Goal: Transaction & Acquisition: Subscribe to service/newsletter

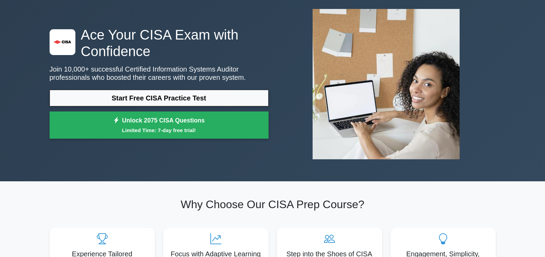
scroll to position [70, 0]
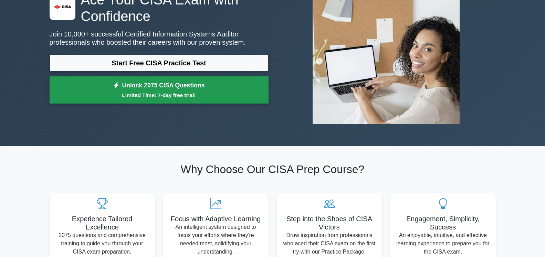
click at [167, 88] on link "Unlock 2075 CISA Questions Limited Time: 7-day free trial!" at bounding box center [159, 90] width 219 height 28
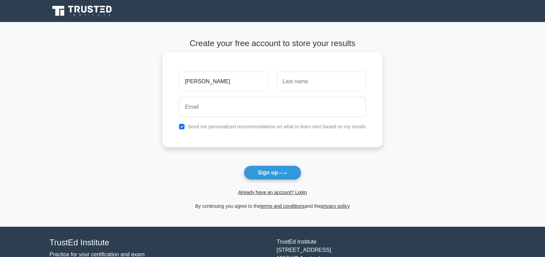
type input "MOHAMMAD RIAZUL"
click at [291, 84] on input "text" at bounding box center [321, 82] width 89 height 20
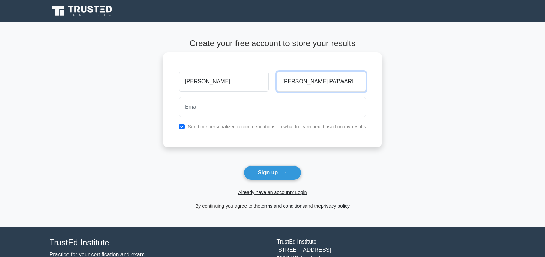
type input "HAQUE PATWARI"
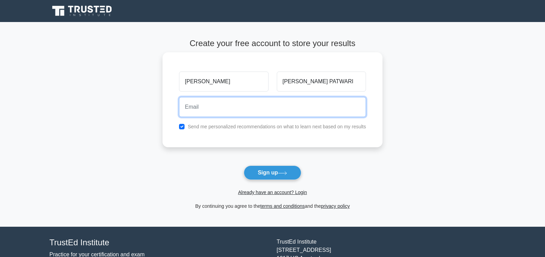
click at [240, 106] on input "email" at bounding box center [272, 107] width 187 height 20
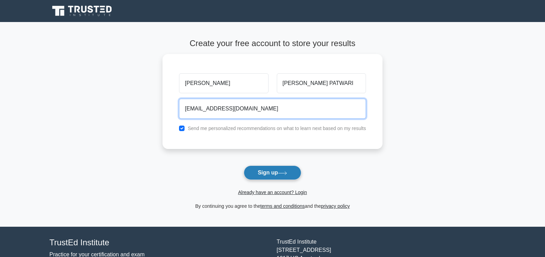
type input "riazulcs@gmail.com"
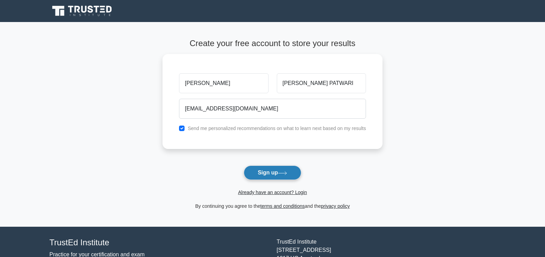
click at [267, 174] on button "Sign up" at bounding box center [273, 172] width 58 height 14
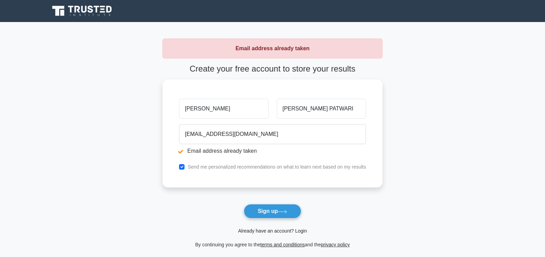
click at [281, 231] on link "Already have an account? Login" at bounding box center [272, 231] width 69 height 6
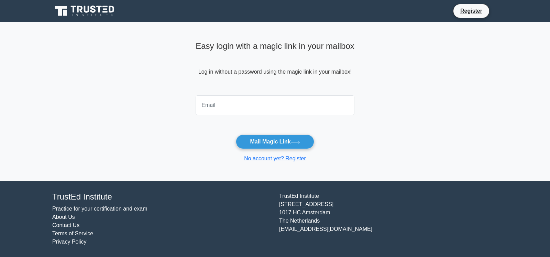
click at [231, 100] on input "email" at bounding box center [275, 105] width 159 height 20
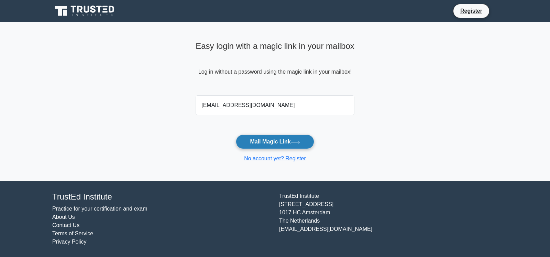
type input "[EMAIL_ADDRESS][DOMAIN_NAME]"
click at [287, 144] on button "Mail Magic Link" at bounding box center [275, 142] width 78 height 14
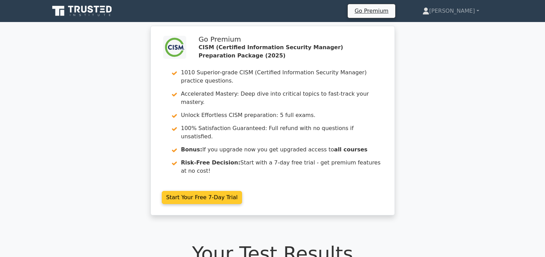
click at [210, 191] on link "Start Your Free 7-Day Trial" at bounding box center [202, 197] width 81 height 13
